Goal: Transaction & Acquisition: Purchase product/service

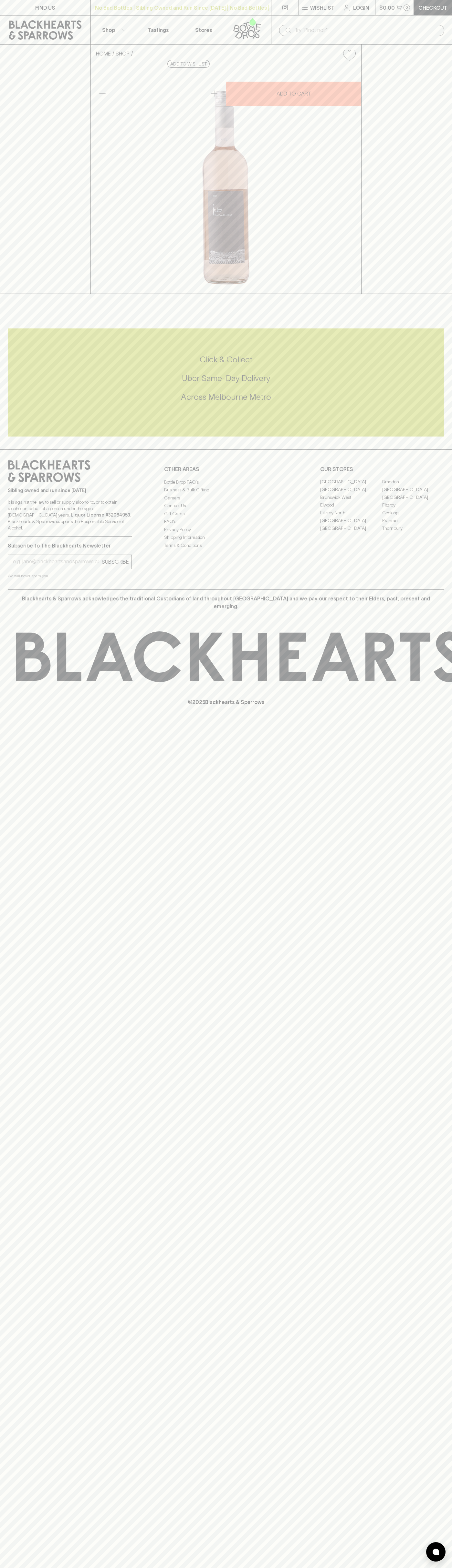
click at [93, 24] on button "Shop" at bounding box center [113, 29] width 45 height 29
click at [437, 942] on div at bounding box center [226, 784] width 452 height 1568
click at [390, 1567] on html "FIND US | No Bad Bottles | Sibling Owned and Run Since 2006 | No Bad Bottles | …" at bounding box center [226, 784] width 452 height 1568
click at [7, 6] on div at bounding box center [226, 784] width 452 height 1568
